Goal: Task Accomplishment & Management: Manage account settings

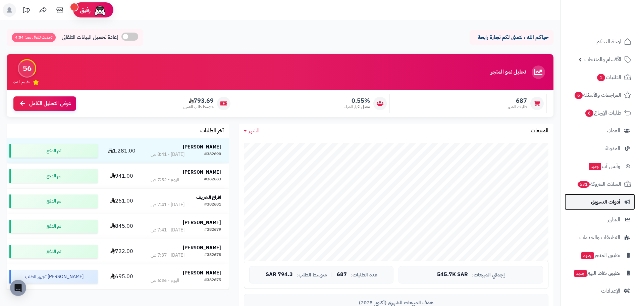
click at [601, 202] on span "أدوات التسويق" at bounding box center [605, 201] width 29 height 9
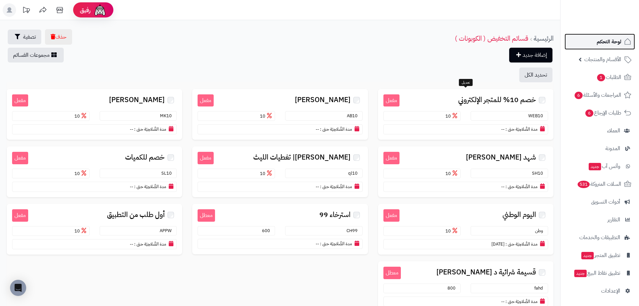
click at [601, 42] on span "لوحة التحكم" at bounding box center [609, 41] width 24 height 9
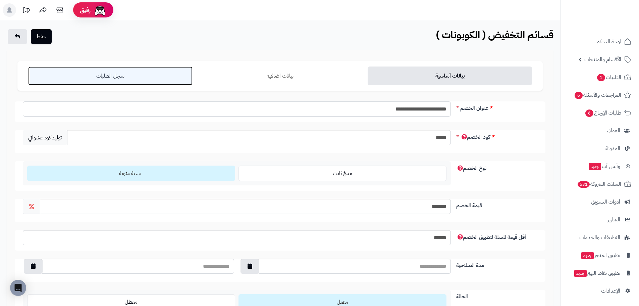
click at [129, 80] on link "سجل الطلبات" at bounding box center [110, 75] width 164 height 19
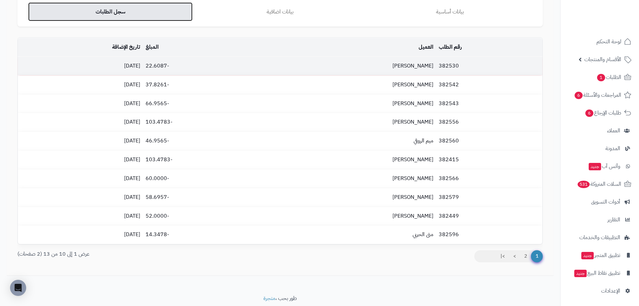
scroll to position [67, 0]
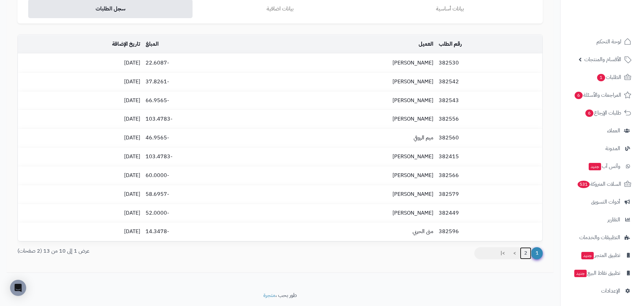
click at [527, 251] on link "2" at bounding box center [525, 253] width 11 height 12
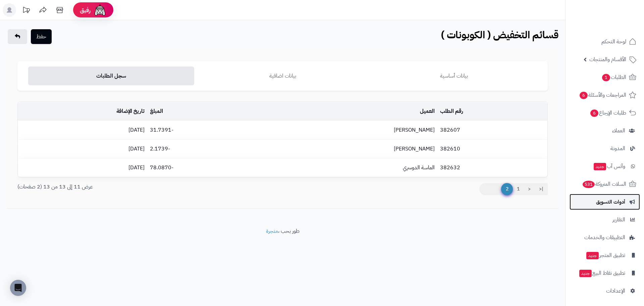
click at [611, 203] on span "أدوات التسويق" at bounding box center [610, 201] width 29 height 9
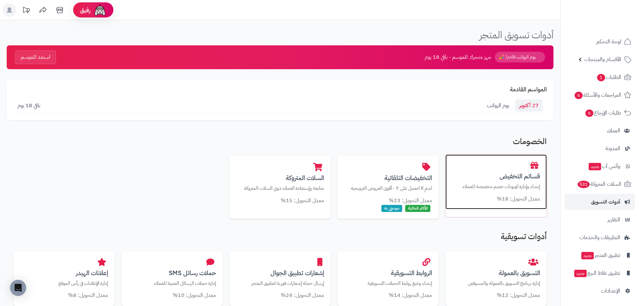
click at [531, 169] on div "قسائم التخفيض إنشاء وإدارة كوبونات خصم مخصصة للعملاء معدل التحويل: 18%" at bounding box center [496, 181] width 101 height 55
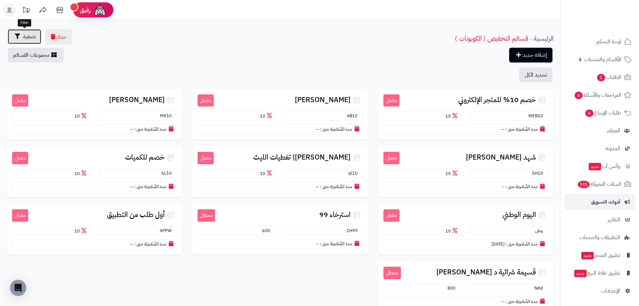
click at [27, 36] on span "تصفية" at bounding box center [29, 37] width 13 height 8
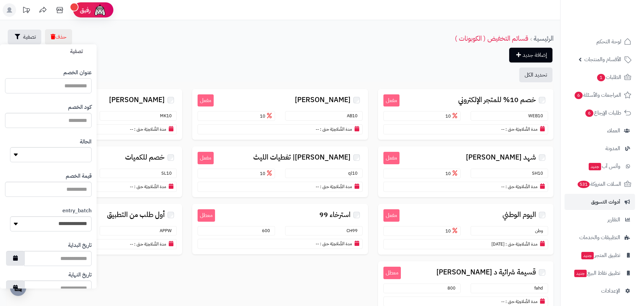
click at [50, 86] on input "text" at bounding box center [48, 85] width 87 height 15
type input "******"
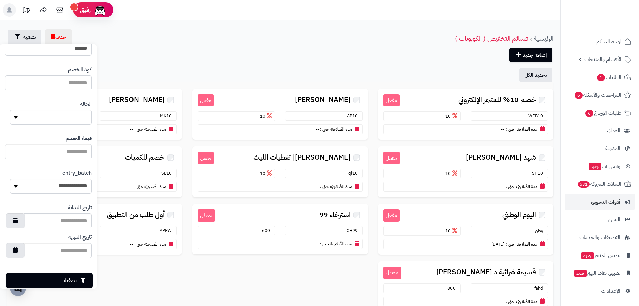
scroll to position [48, 0]
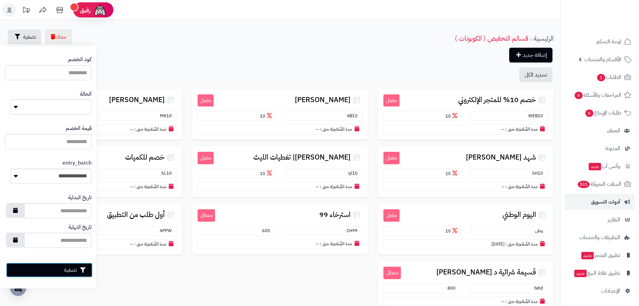
click at [70, 267] on button "تصفية" at bounding box center [49, 269] width 87 height 15
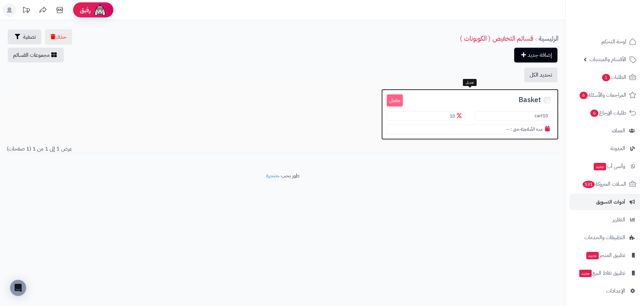
click at [531, 101] on span "Basket" at bounding box center [530, 100] width 22 height 8
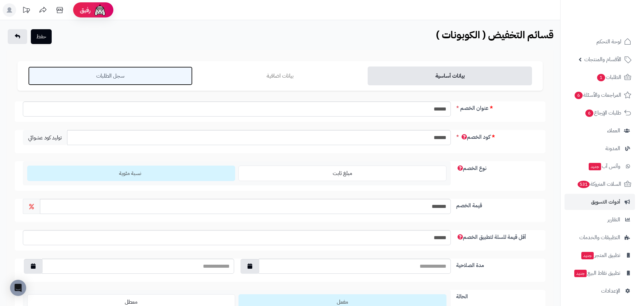
click at [109, 83] on link "سجل الطلبات" at bounding box center [110, 75] width 164 height 19
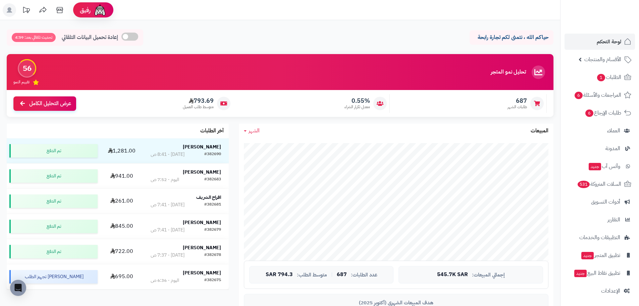
click at [251, 132] on span "الشهر" at bounding box center [254, 131] width 11 height 8
click at [266, 145] on link "اليوم" at bounding box center [266, 146] width 54 height 12
